Goal: Find specific page/section: Find specific page/section

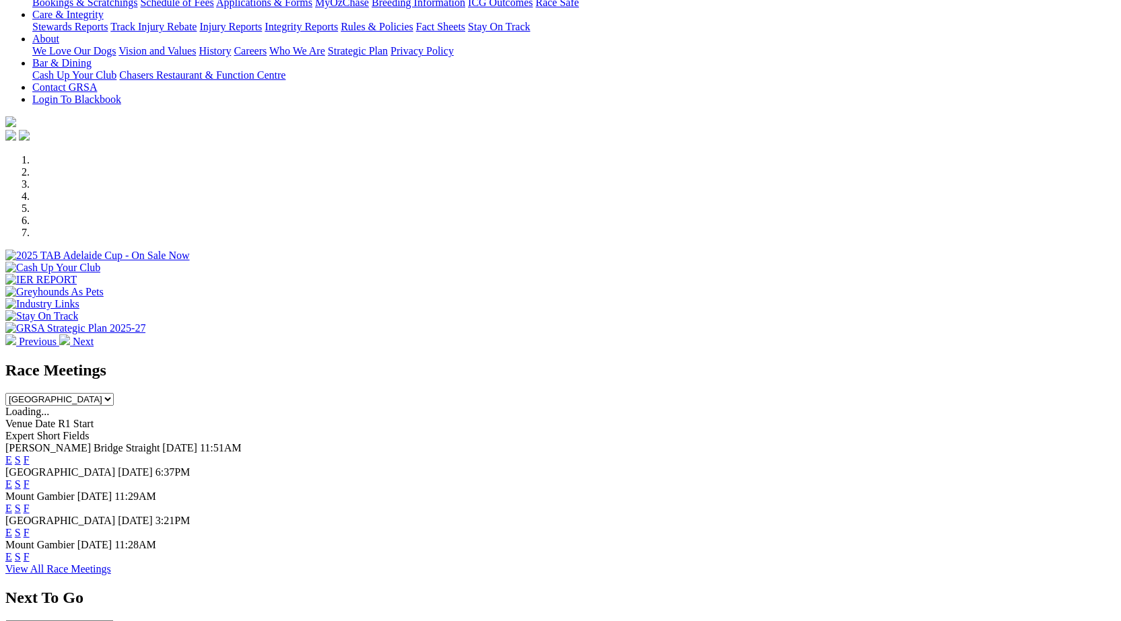
scroll to position [290, 0]
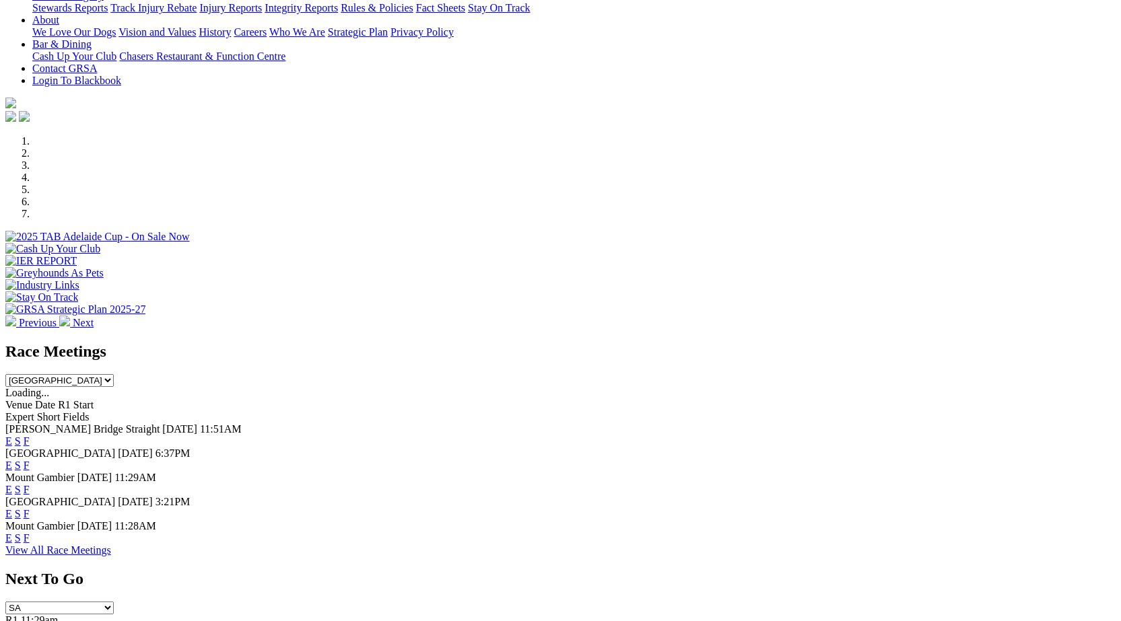
click at [30, 508] on link "F" at bounding box center [27, 513] width 6 height 11
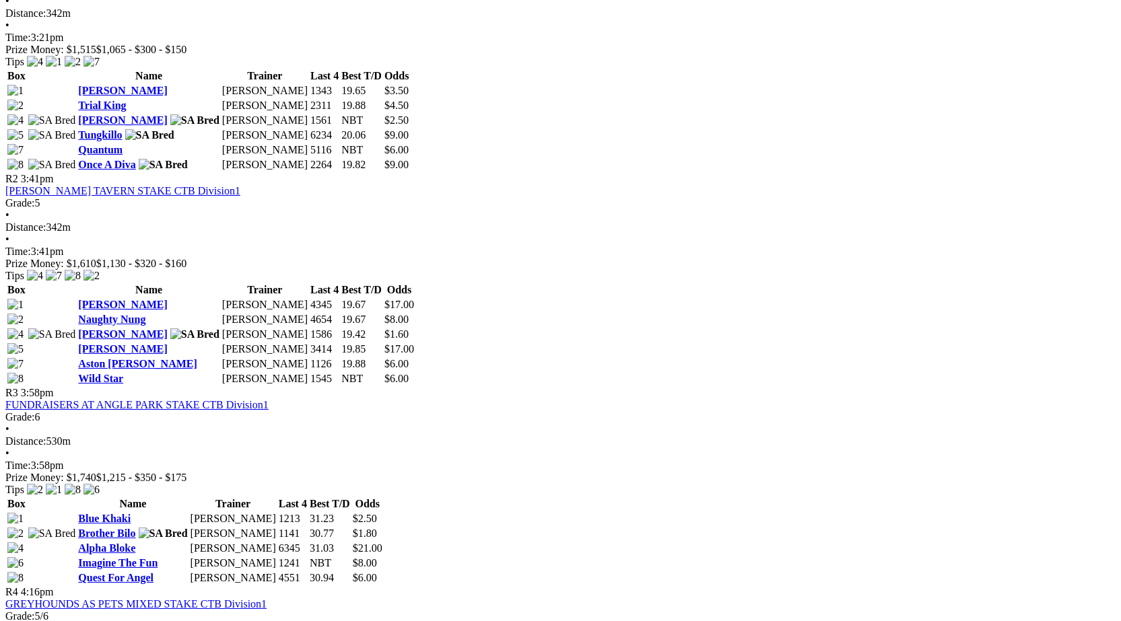
scroll to position [11, 0]
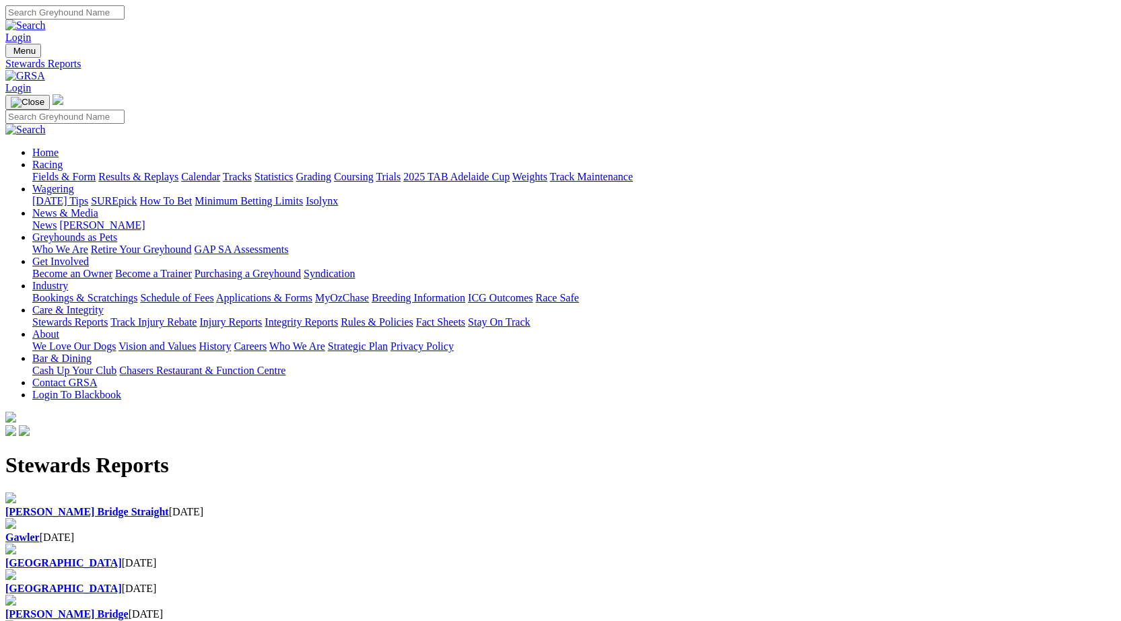
click at [169, 506] on link "[PERSON_NAME] Bridge Straight" at bounding box center [87, 511] width 164 height 11
